Goal: Find specific page/section: Find specific page/section

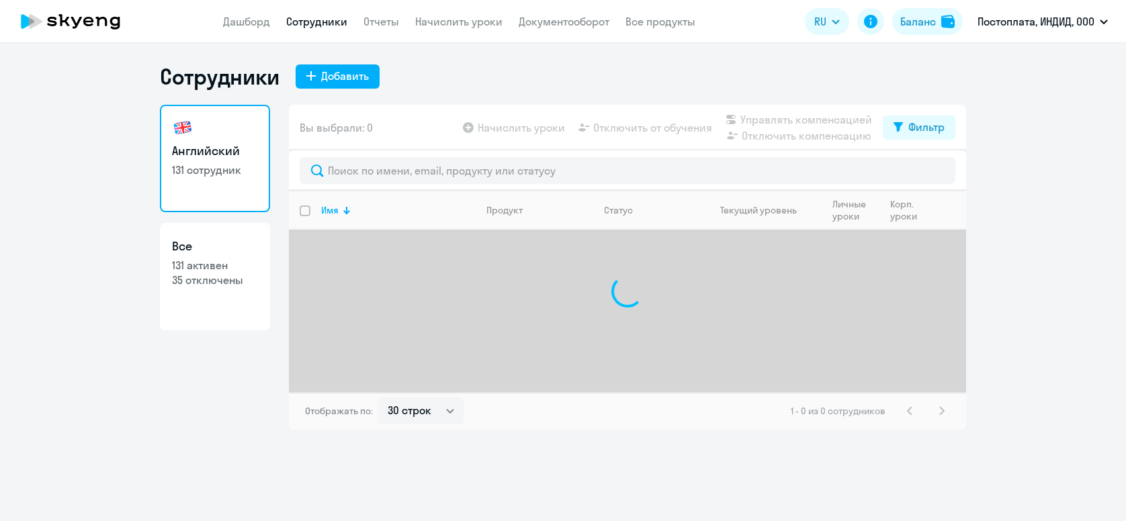
select select "30"
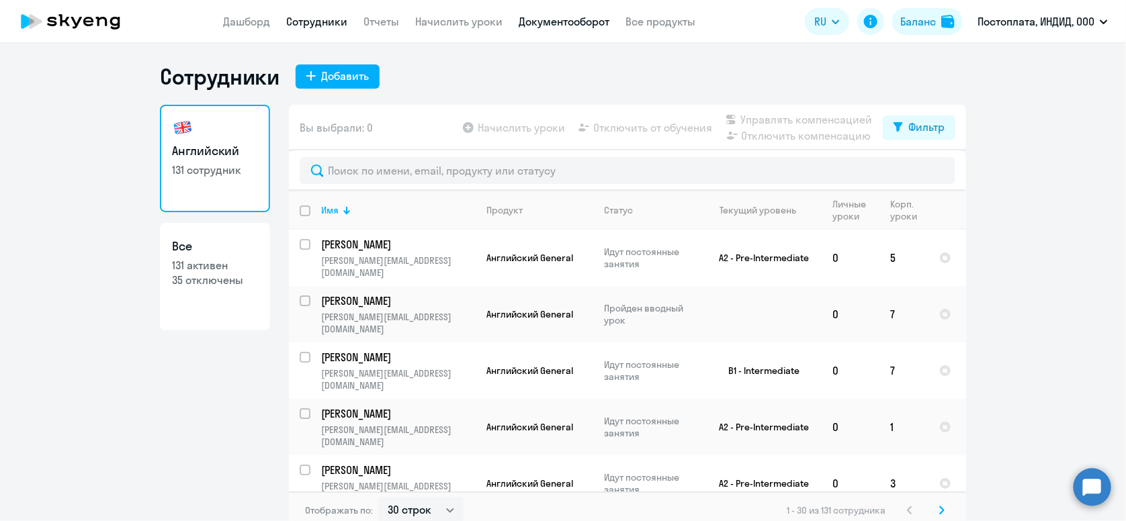
click at [590, 24] on link "Документооборот" at bounding box center [563, 21] width 91 height 13
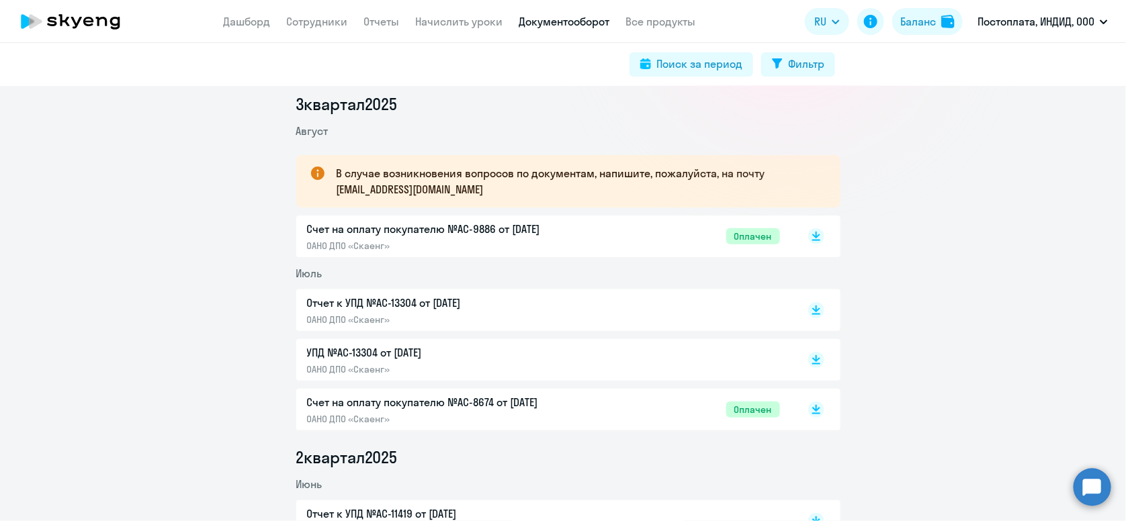
scroll to position [201, 0]
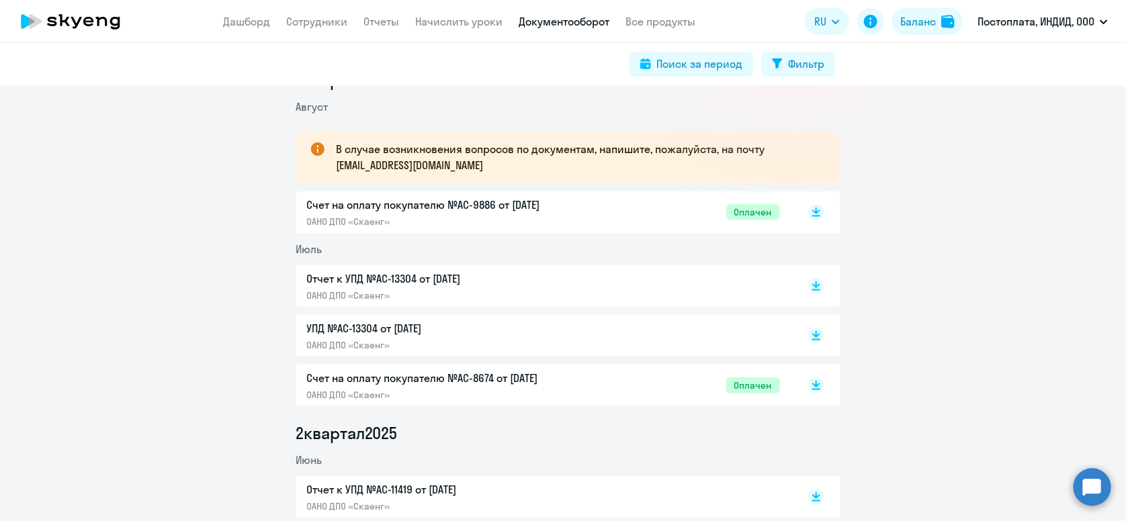
click at [731, 281] on div "Отчет к УПД №AC-13304 от [DATE] ОАНО ДПО «Скаенг»" at bounding box center [543, 286] width 473 height 31
click at [502, 332] on p "УПД №AC-13304 от [DATE]" at bounding box center [448, 328] width 282 height 16
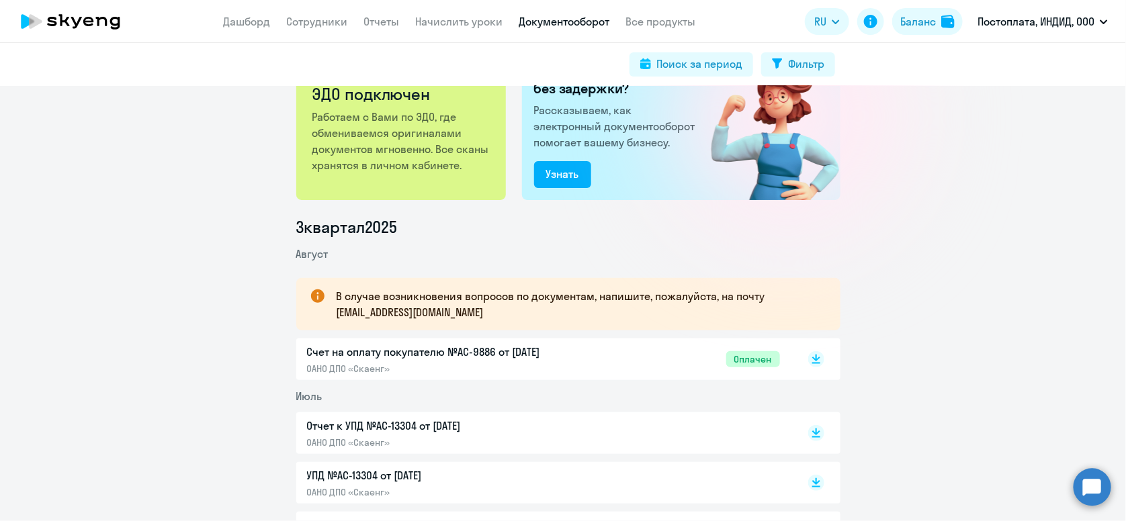
scroll to position [0, 0]
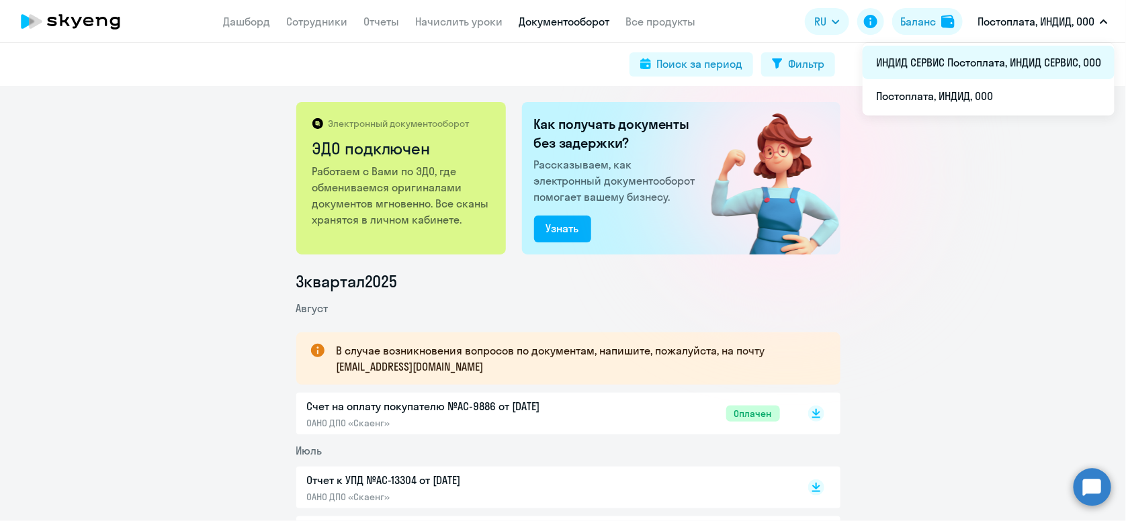
click at [985, 58] on li "ИНДИД СЕРВИС Постоплата, ИНДИД СЕРВИС, ООО" at bounding box center [988, 63] width 252 height 34
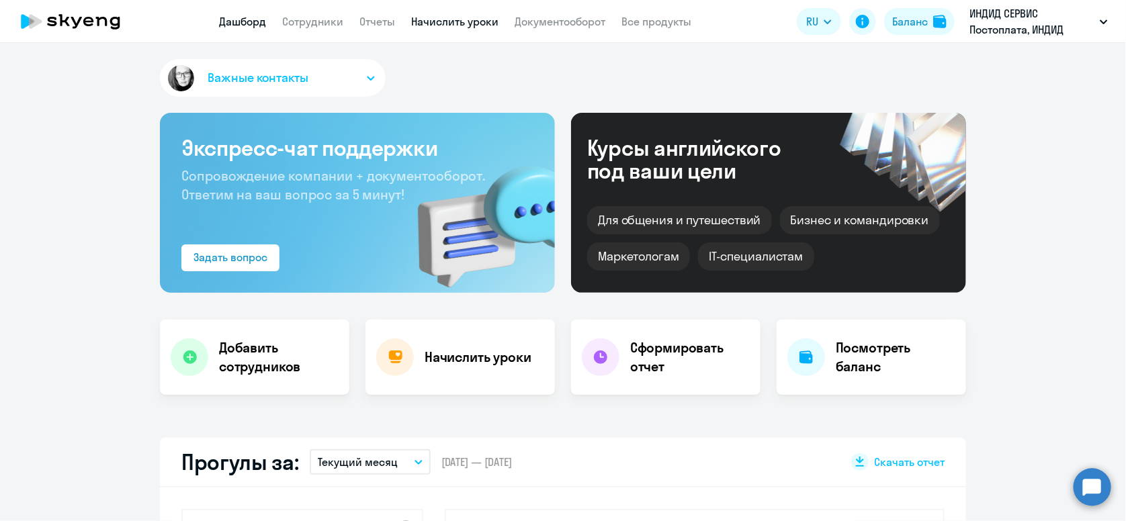
click at [460, 23] on link "Начислить уроки" at bounding box center [454, 21] width 87 height 13
select select "30"
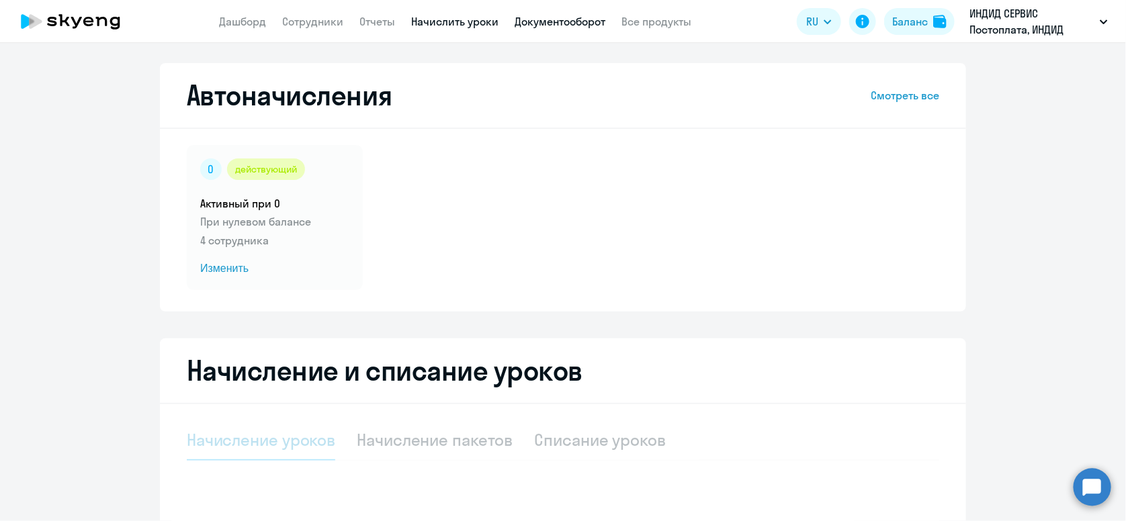
click at [541, 21] on link "Документооборот" at bounding box center [559, 21] width 91 height 13
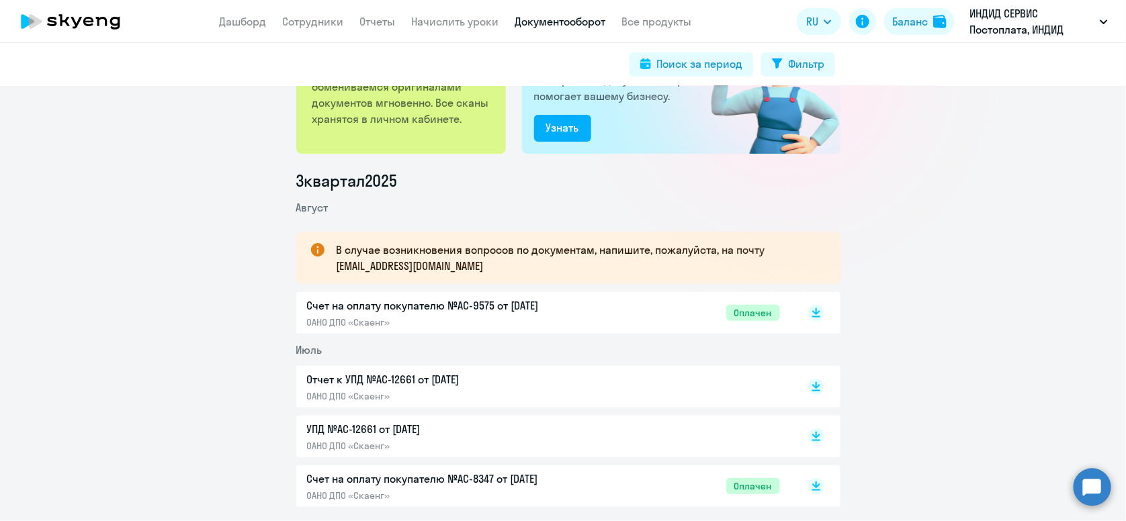
scroll to position [134, 0]
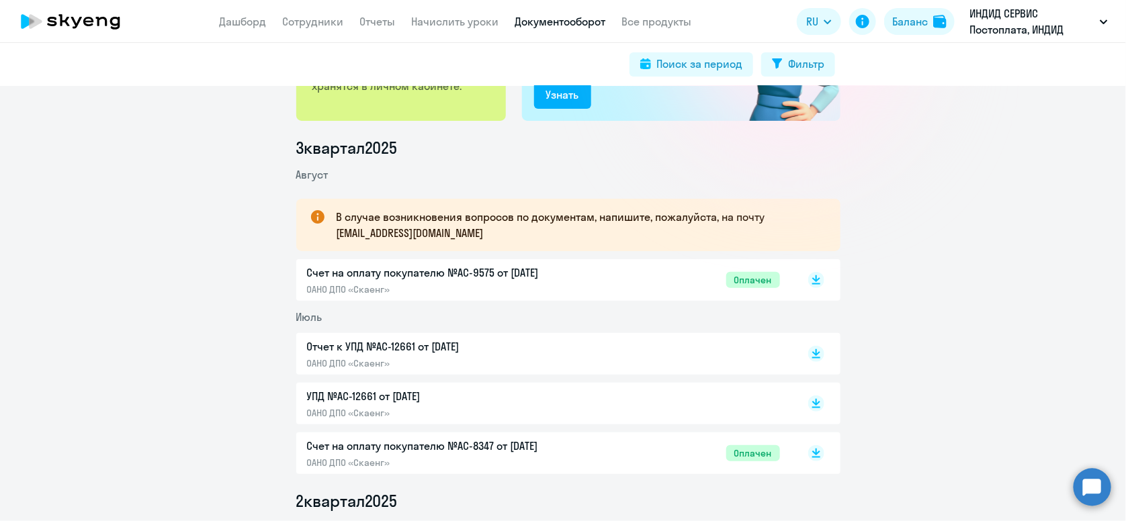
click at [430, 400] on p "УПД №AC-12661 от [DATE]" at bounding box center [448, 396] width 282 height 16
